Goal: Information Seeking & Learning: Learn about a topic

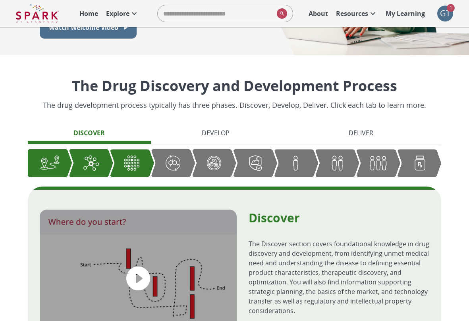
scroll to position [143, 0]
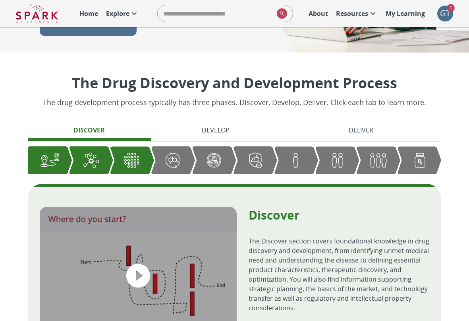
click at [206, 147] on div "Graphic showing the progression through the Discover, Develop, and Deliver pipe…" at bounding box center [214, 159] width 44 height 27
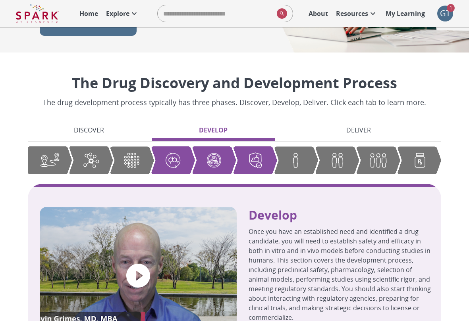
click at [354, 146] on div "Discover Develop Deliver" at bounding box center [235, 153] width 414 height 62
click at [347, 155] on img "Graphic showing the progression through the Discover, Develop, and Deliver pipe…" at bounding box center [337, 159] width 20 height 19
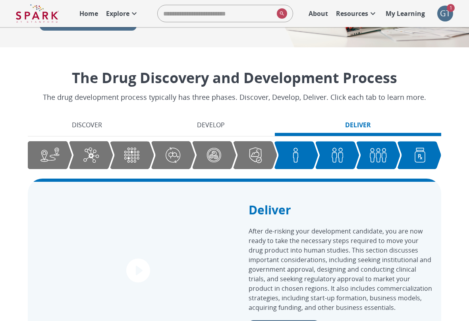
scroll to position [0, 0]
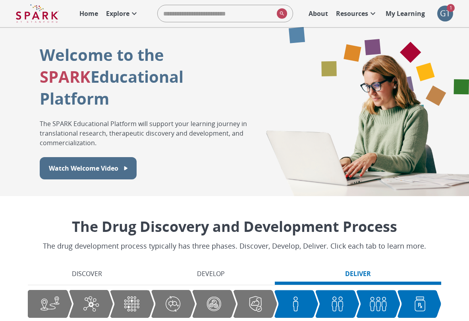
click at [219, 18] on input "search" at bounding box center [216, 14] width 116 height 16
type input "**"
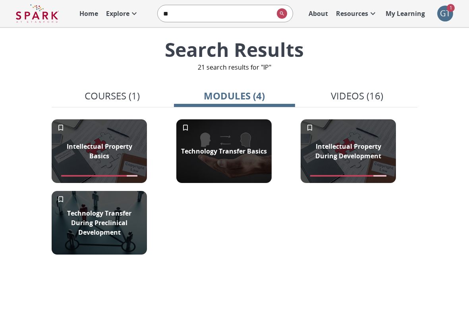
click at [338, 99] on p "Videos (16)" at bounding box center [357, 96] width 52 height 14
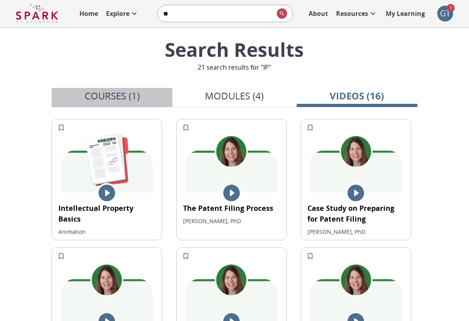
click at [116, 106] on div "button" at bounding box center [112, 105] width 121 height 3
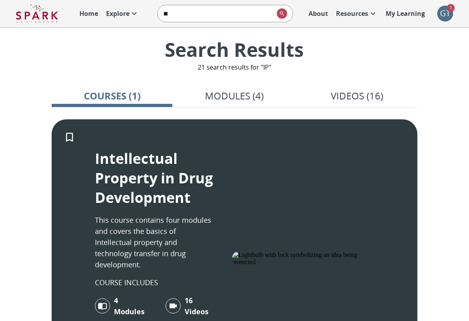
click at [365, 15] on p "Resources" at bounding box center [352, 14] width 32 height 10
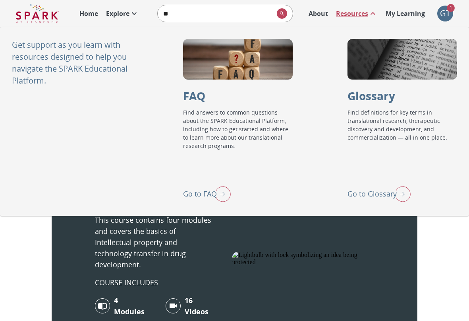
click at [369, 190] on p "Go to Glossary" at bounding box center [372, 193] width 49 height 11
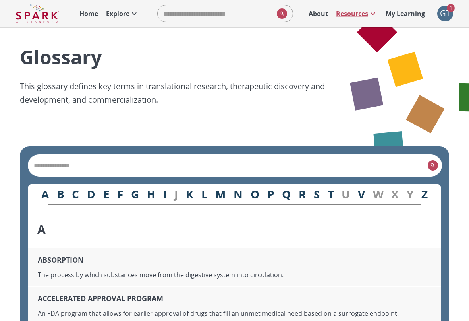
click at [118, 155] on div "​" at bounding box center [235, 165] width 414 height 21
type input "*"
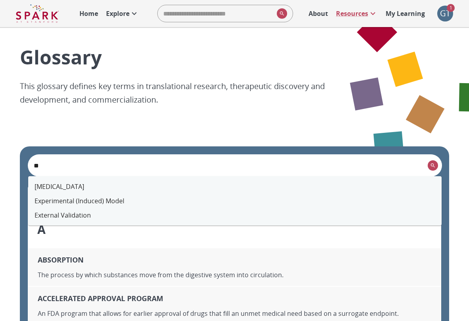
click at [44, 191] on li "[MEDICAL_DATA]" at bounding box center [235, 186] width 414 height 14
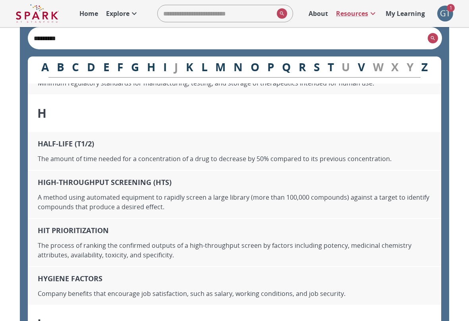
scroll to position [4065, 0]
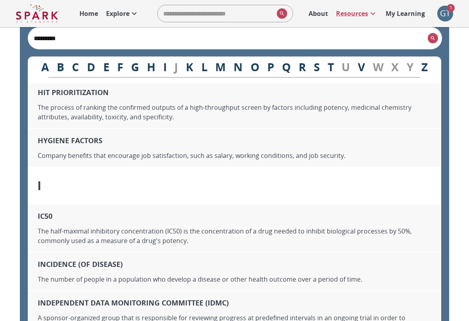
type input "*********"
click at [115, 15] on p "Explore" at bounding box center [117, 14] width 23 height 10
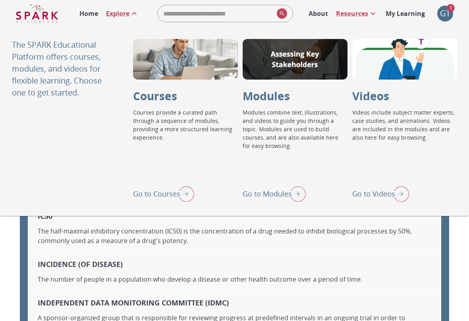
click at [282, 189] on p "Go to Modules" at bounding box center [267, 193] width 49 height 11
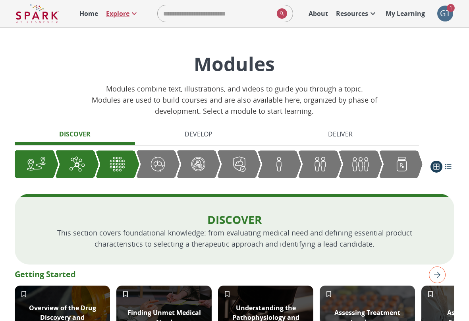
click at [252, 175] on div "Graphic showing the progression through the Discover, Develop, and Deliver pipe…" at bounding box center [239, 163] width 44 height 27
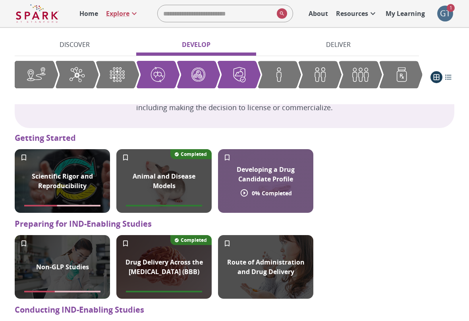
scroll to position [647, 0]
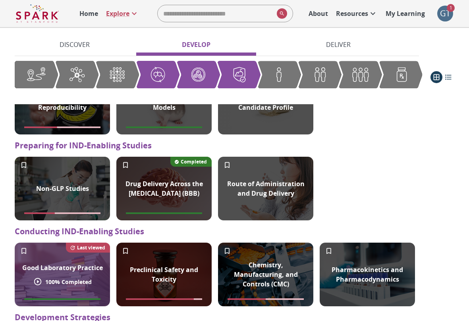
click at [53, 265] on p "Good Laboratory Practice" at bounding box center [62, 268] width 81 height 10
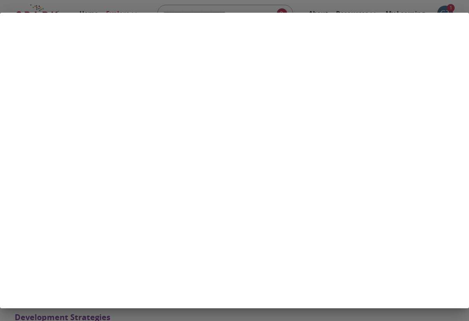
click at [362, 6] on div at bounding box center [234, 160] width 469 height 321
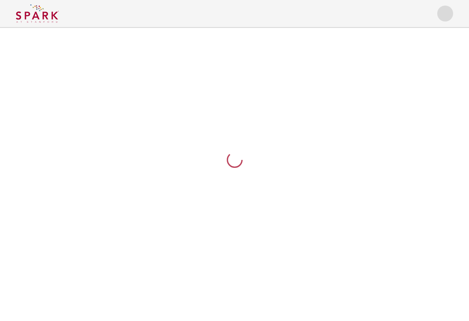
scroll to position [647, 0]
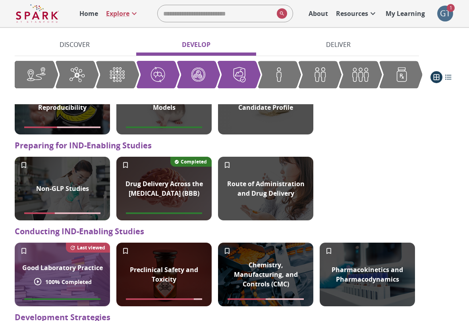
click at [37, 259] on div "Good Laboratory Practice 100 % Completed Last viewed" at bounding box center [62, 274] width 95 height 64
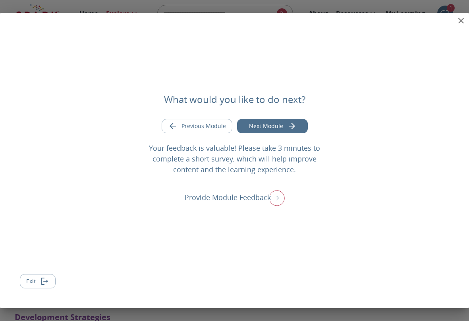
click at [461, 21] on icon "close" at bounding box center [461, 21] width 6 height 6
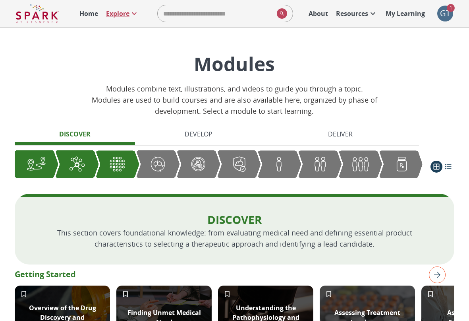
scroll to position [219, 0]
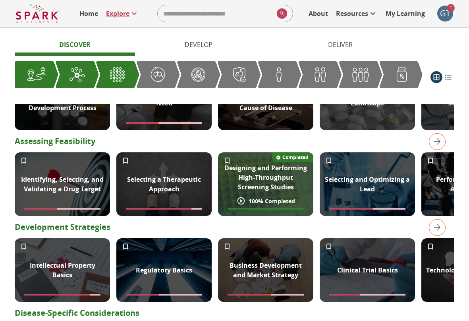
click at [230, 159] on icon "Add to My Learning" at bounding box center [227, 161] width 8 height 8
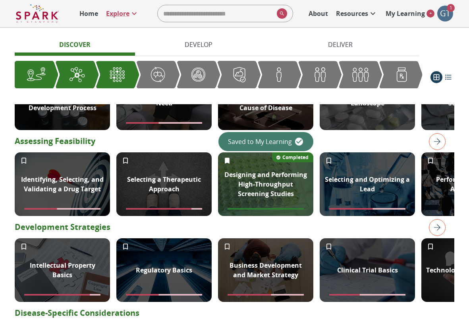
click at [403, 12] on p "My Learning" at bounding box center [405, 14] width 39 height 10
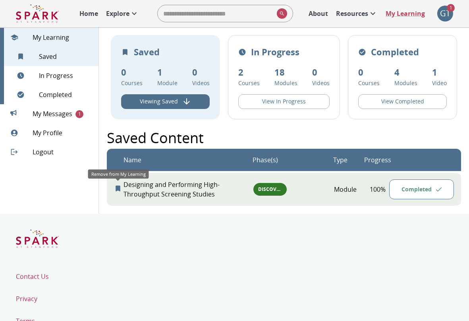
click at [118, 189] on icon "Remove from My Learning" at bounding box center [118, 188] width 5 height 6
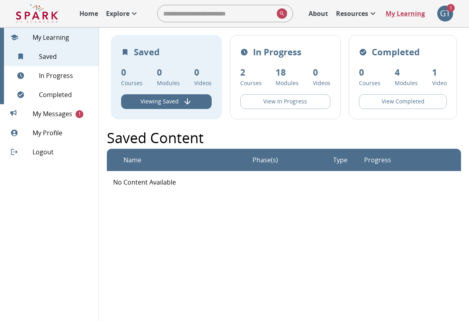
click at [71, 116] on span "My Messages 1" at bounding box center [63, 114] width 60 height 10
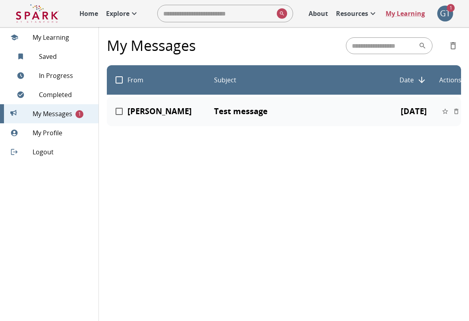
click at [133, 10] on icon at bounding box center [135, 14] width 10 height 10
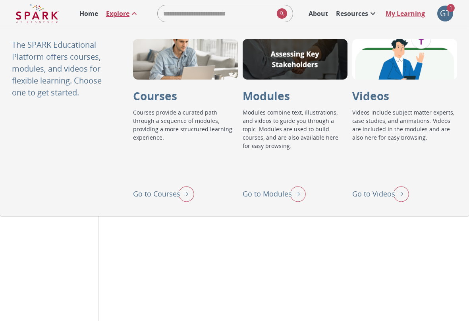
click at [173, 191] on p "Go to Courses" at bounding box center [156, 193] width 47 height 11
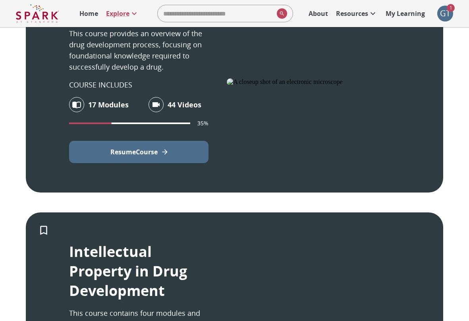
scroll to position [258, 0]
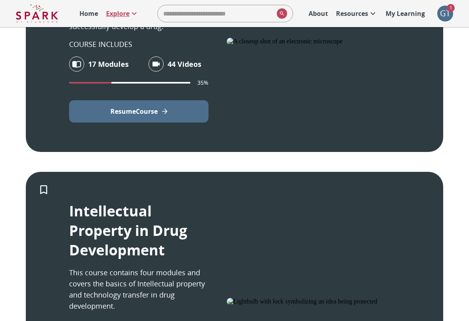
click at [133, 15] on icon at bounding box center [135, 14] width 10 height 10
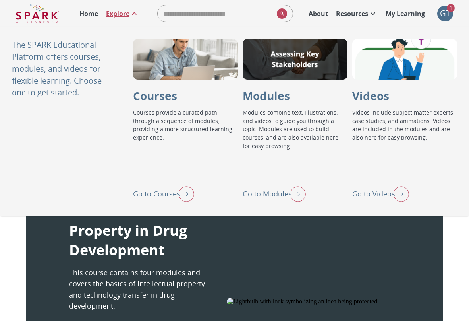
click at [368, 192] on p "Go to Videos" at bounding box center [373, 193] width 43 height 11
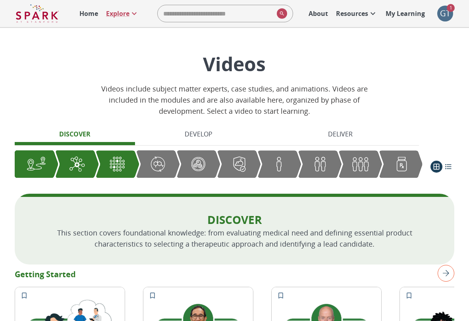
click at [40, 20] on img at bounding box center [37, 13] width 43 height 19
